Goal: Task Accomplishment & Management: Complete application form

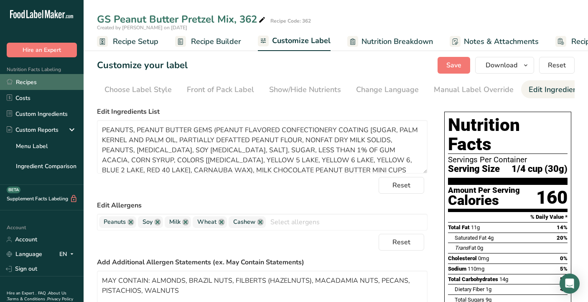
scroll to position [47, 0]
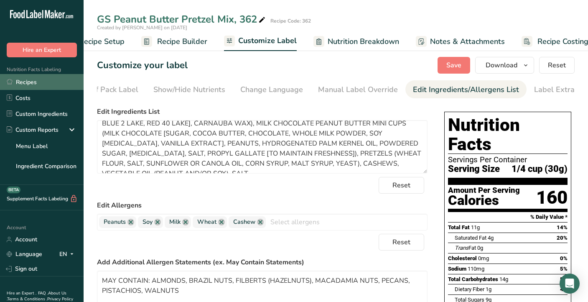
click at [38, 83] on link "Recipes" at bounding box center [42, 82] width 84 height 16
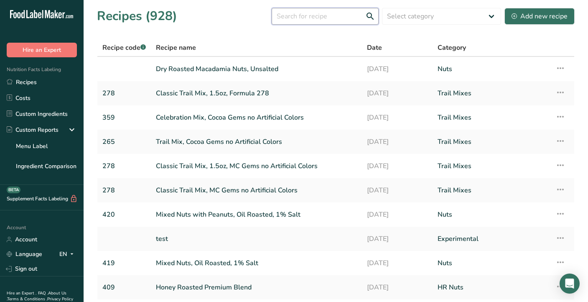
click at [334, 16] on input "text" at bounding box center [325, 16] width 107 height 17
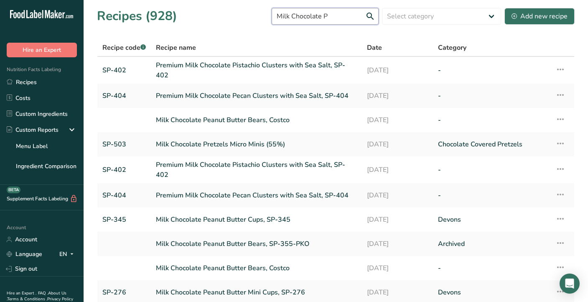
drag, startPoint x: 342, startPoint y: 16, endPoint x: 270, endPoint y: 18, distance: 71.9
click at [270, 18] on div "Recipes (928) Milk Chocolate P Select category All Archived Baked Goods [GEOGRA…" at bounding box center [336, 16] width 478 height 19
type input "Mini"
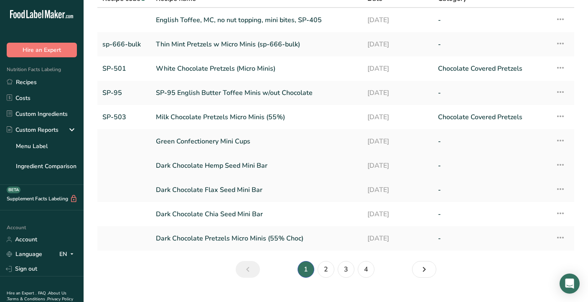
scroll to position [49, 0]
click at [328, 271] on link "2" at bounding box center [326, 268] width 17 height 17
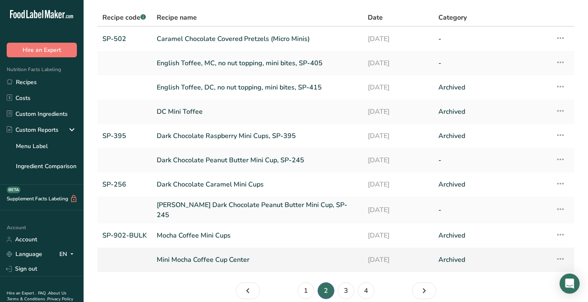
scroll to position [36, 0]
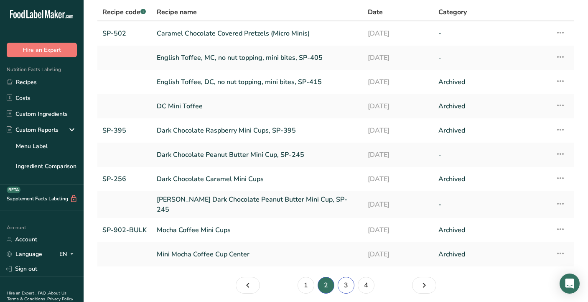
click at [348, 282] on link "3" at bounding box center [346, 285] width 17 height 17
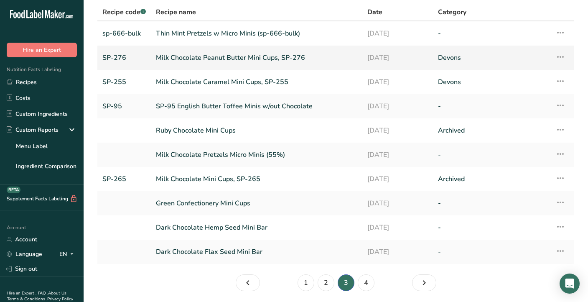
click at [268, 61] on link "Milk Chocolate Peanut Butter Mini Cups, SP-276" at bounding box center [256, 58] width 201 height 18
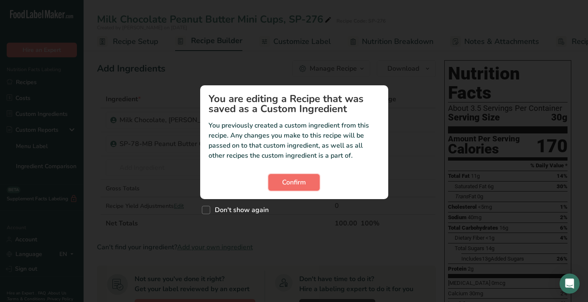
click at [286, 184] on span "Confirm" at bounding box center [294, 182] width 24 height 10
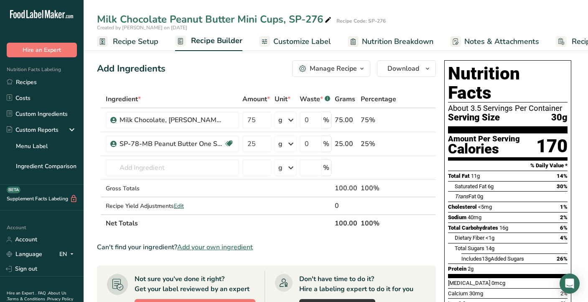
click at [135, 45] on span "Recipe Setup" at bounding box center [136, 41] width 46 height 11
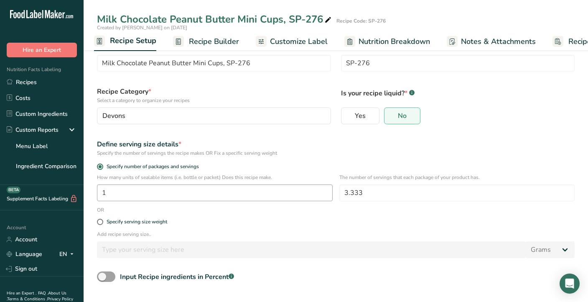
scroll to position [27, 0]
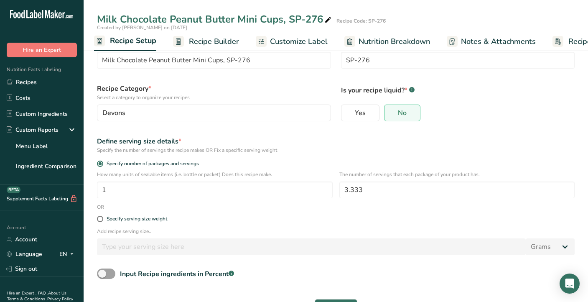
click at [184, 235] on div "Add recipe serving size.. Grams kg mg mcg lb oz l mL fl oz tbsp tsp cup qt gall…" at bounding box center [336, 243] width 488 height 33
click at [99, 221] on span at bounding box center [100, 219] width 6 height 6
click at [99, 221] on input "Specify serving size weight" at bounding box center [99, 218] width 5 height 5
radio input "true"
radio input "false"
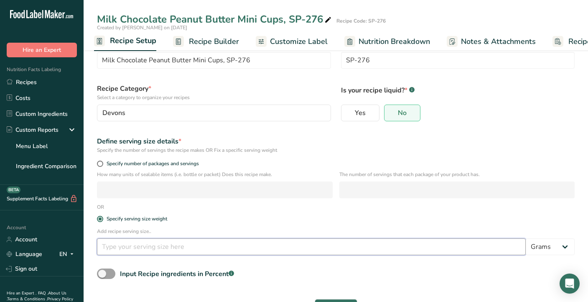
click at [146, 251] on input "number" at bounding box center [311, 246] width 429 height 17
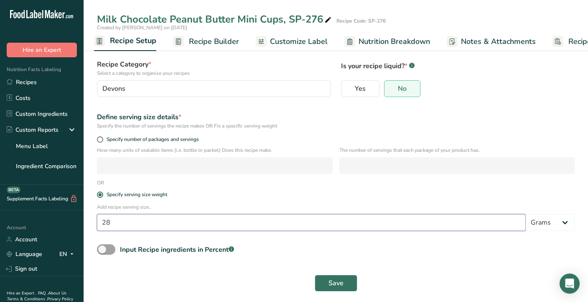
scroll to position [51, 0]
type input "28"
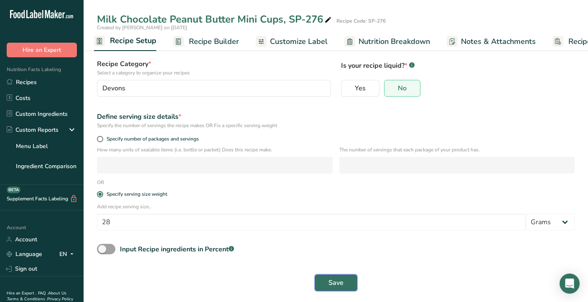
click at [338, 284] on span "Save" at bounding box center [336, 283] width 15 height 10
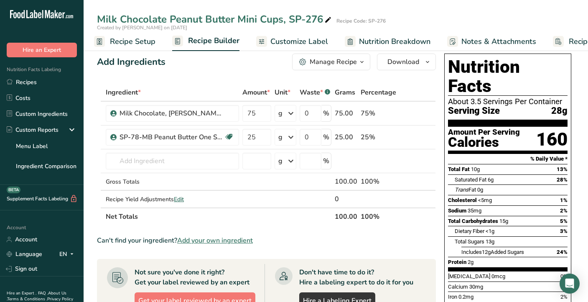
scroll to position [8, 0]
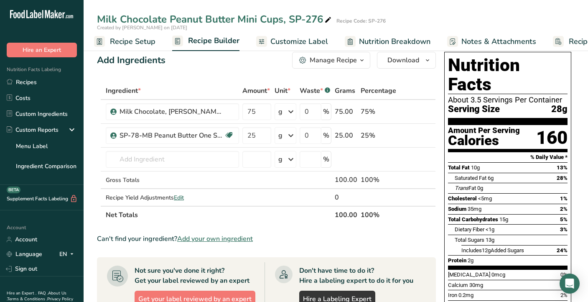
click at [143, 42] on span "Recipe Setup" at bounding box center [133, 41] width 46 height 11
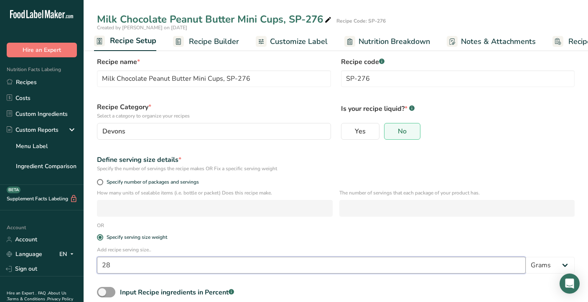
click at [125, 266] on input "28" at bounding box center [311, 265] width 429 height 17
type input "2"
type input "30"
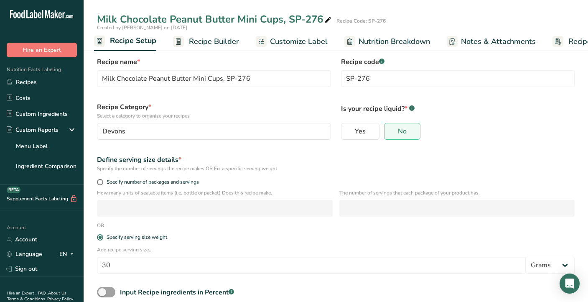
click at [236, 221] on div "How many units of sealable items (i.e. bottle or packet) Does this recipe make.…" at bounding box center [336, 205] width 488 height 33
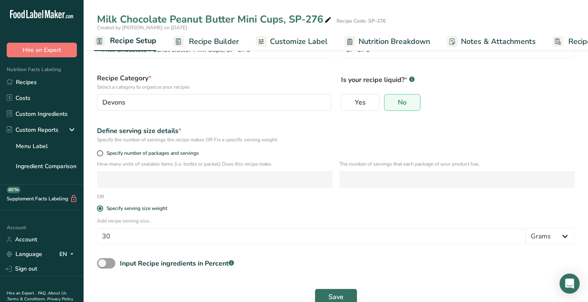
scroll to position [54, 0]
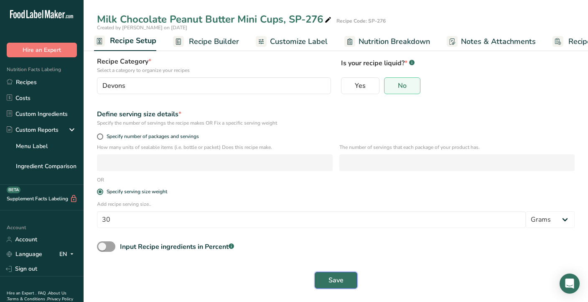
click at [329, 280] on span "Save" at bounding box center [336, 280] width 15 height 10
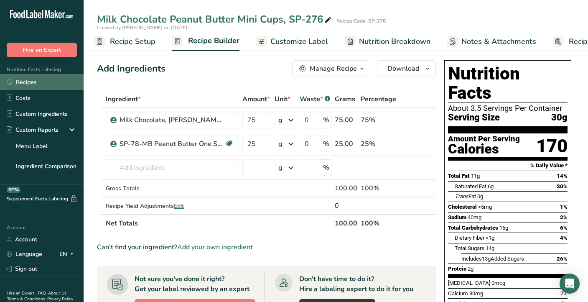
click at [48, 86] on link "Recipes" at bounding box center [42, 82] width 84 height 16
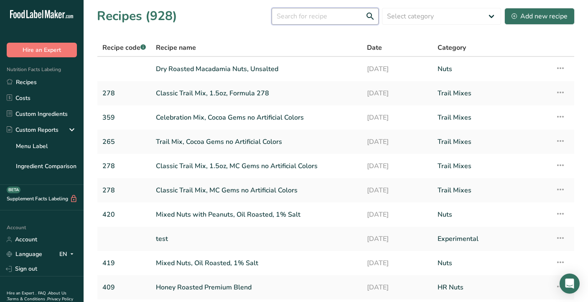
click at [315, 16] on input "text" at bounding box center [325, 16] width 107 height 17
type input "mini"
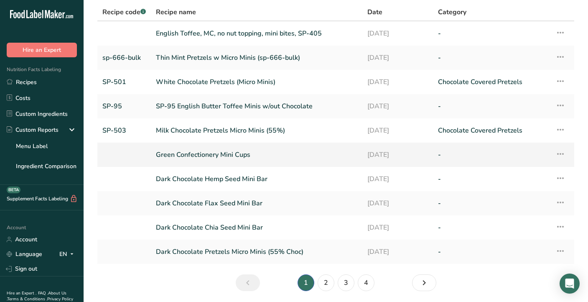
scroll to position [41, 0]
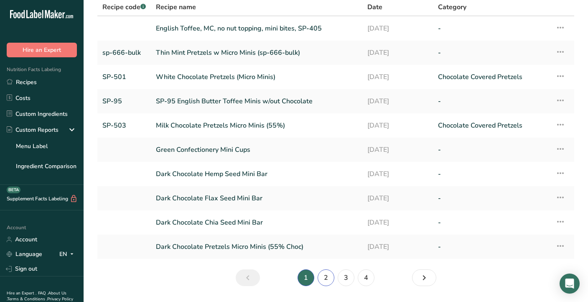
click at [326, 280] on link "2" at bounding box center [326, 277] width 17 height 17
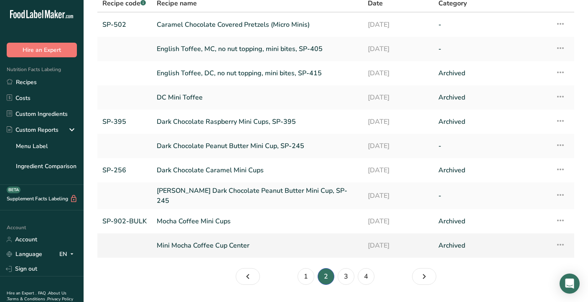
scroll to position [45, 0]
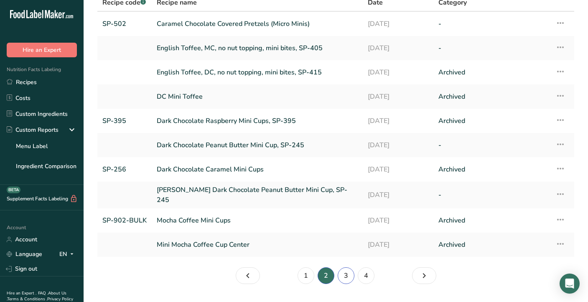
click at [348, 274] on link "3" at bounding box center [346, 275] width 17 height 17
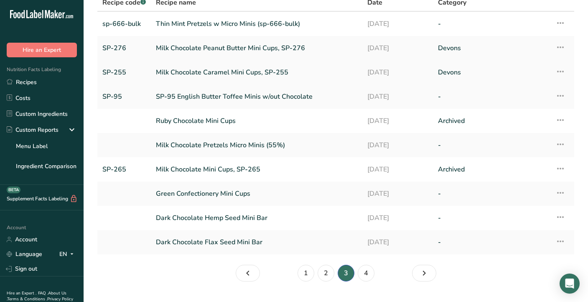
click at [273, 73] on link "Milk Chocolate Caramel Mini Cups, SP-255" at bounding box center [256, 73] width 201 height 18
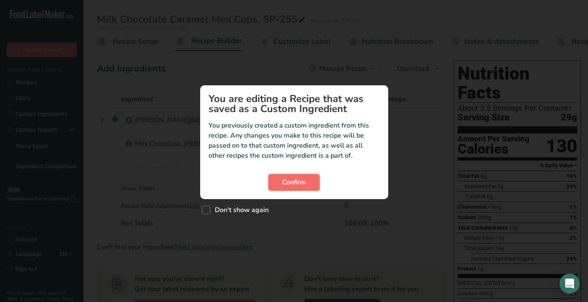
click at [287, 184] on span "Confirm" at bounding box center [294, 182] width 24 height 10
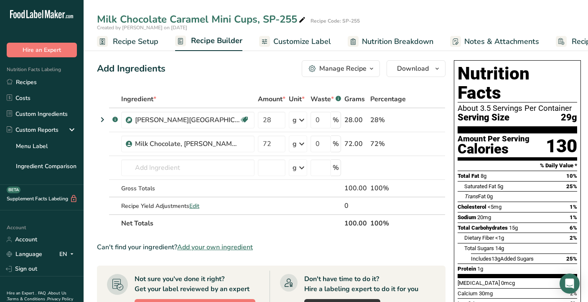
click at [145, 40] on span "Recipe Setup" at bounding box center [136, 41] width 46 height 11
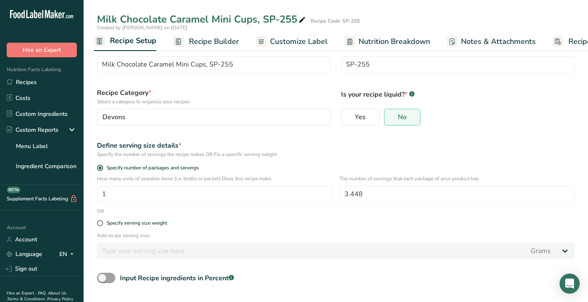
scroll to position [25, 0]
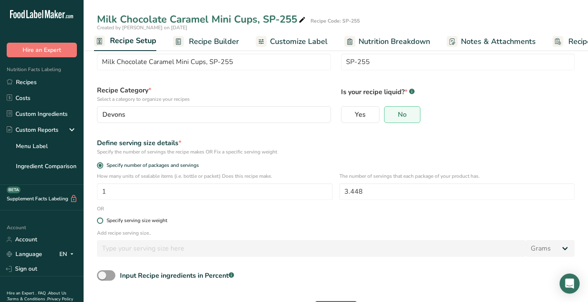
click at [101, 222] on span at bounding box center [100, 220] width 6 height 6
click at [101, 222] on input "Specify serving size weight" at bounding box center [99, 220] width 5 height 5
radio input "true"
radio input "false"
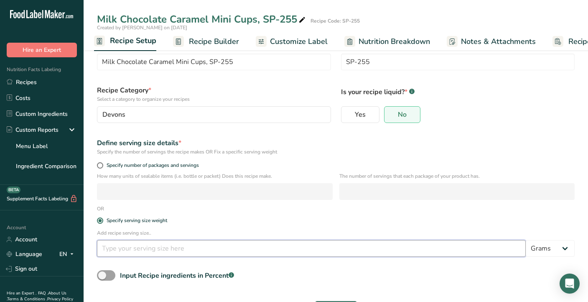
click at [143, 252] on input "number" at bounding box center [311, 248] width 429 height 17
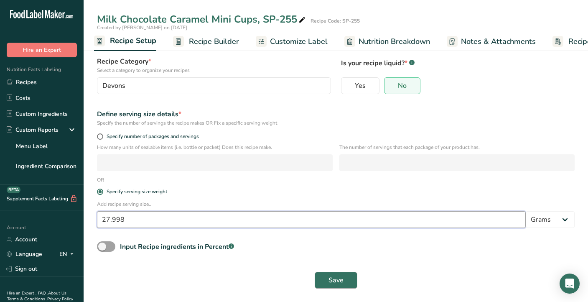
type input "27.998"
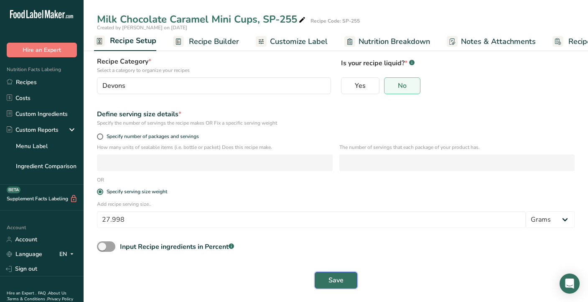
click at [330, 281] on span "Save" at bounding box center [336, 280] width 15 height 10
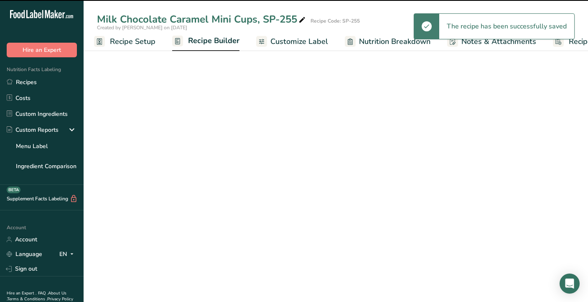
click at [220, 42] on span "Recipe Builder" at bounding box center [213, 40] width 51 height 11
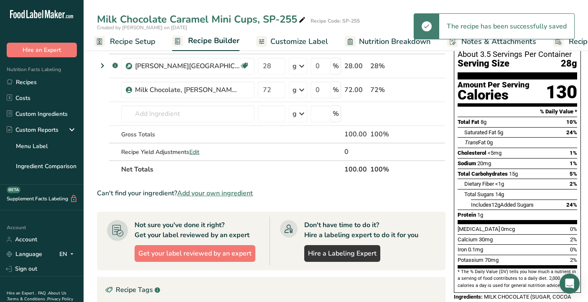
scroll to position [0, 48]
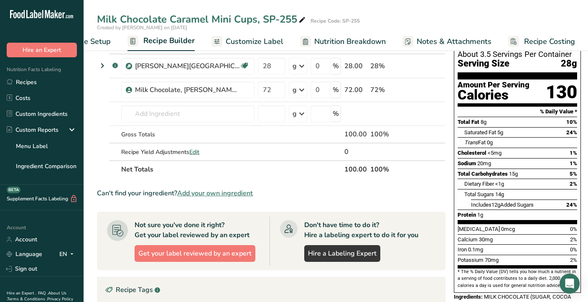
click at [101, 38] on span "Recipe Setup" at bounding box center [88, 41] width 46 height 11
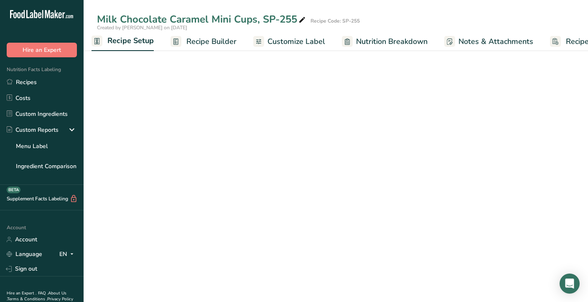
scroll to position [0, 3]
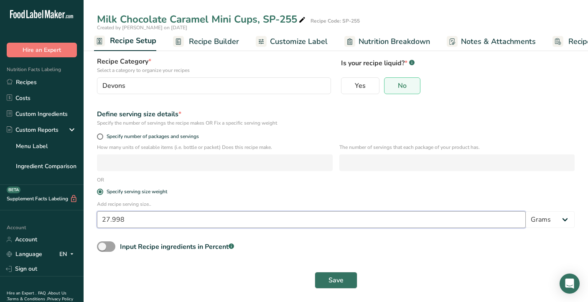
drag, startPoint x: 135, startPoint y: 222, endPoint x: 99, endPoint y: 222, distance: 36.0
click at [99, 222] on input "27.998" at bounding box center [311, 219] width 429 height 17
type input "29"
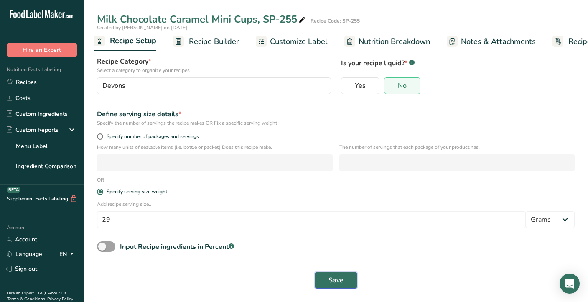
click at [335, 283] on span "Save" at bounding box center [336, 280] width 15 height 10
